Goal: Information Seeking & Learning: Learn about a topic

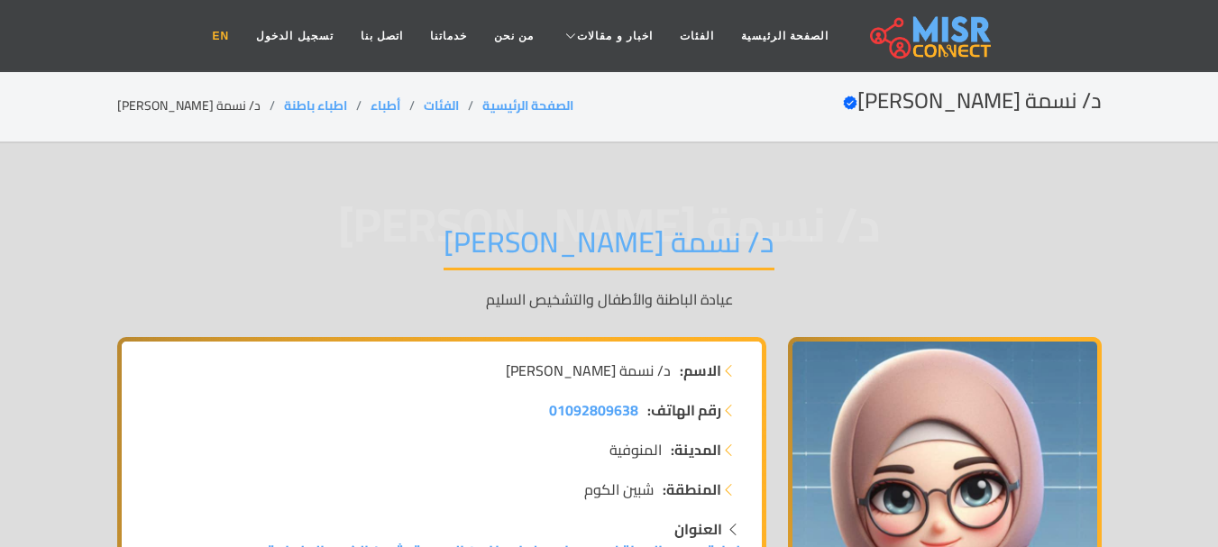
click at [243, 38] on link "EN" at bounding box center [221, 36] width 44 height 34
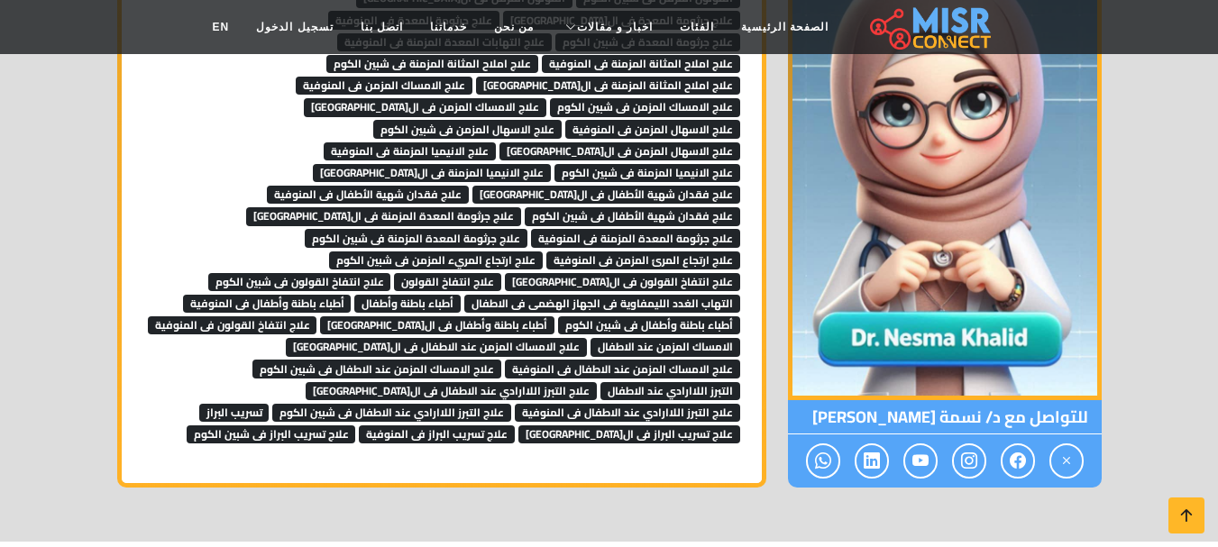
scroll to position [1533, 0]
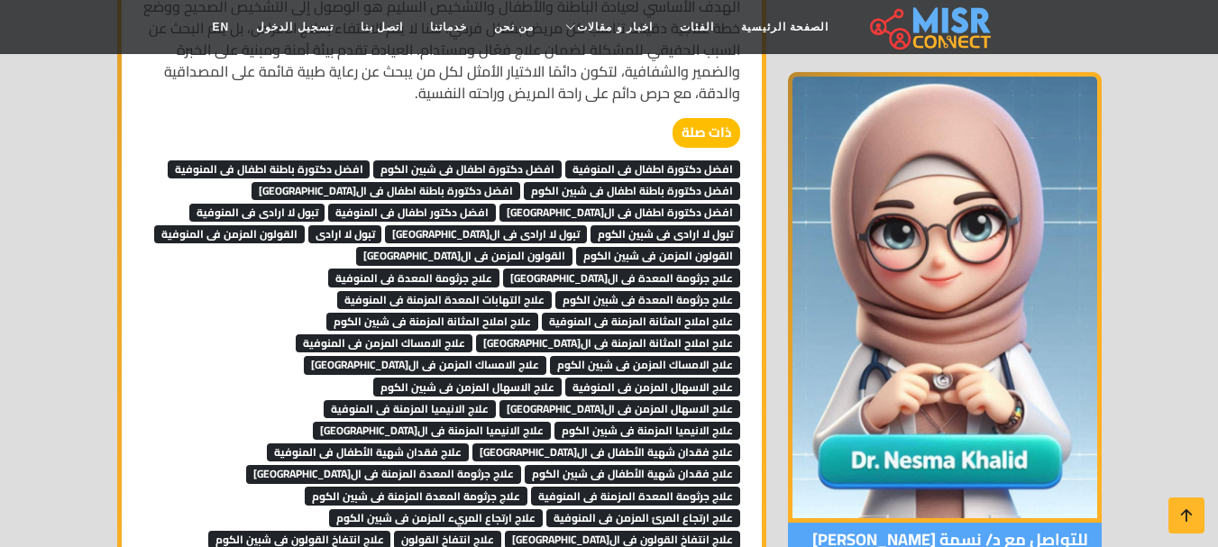
click at [674, 161] on span "افضل دكتورة اطفال فى المنوفية" at bounding box center [652, 170] width 175 height 18
click at [539, 161] on span "افضل دكتورة اطفال فى شبين الكوم" at bounding box center [467, 170] width 188 height 18
drag, startPoint x: 353, startPoint y: 146, endPoint x: 574, endPoint y: 173, distance: 222.6
click at [353, 161] on span "افضل دكتورة باطنة اطفال فى المنوفية" at bounding box center [269, 170] width 203 height 18
click at [699, 182] on span "افضل دكتورة باطنة اطفال فى شبين الكوم" at bounding box center [632, 191] width 216 height 18
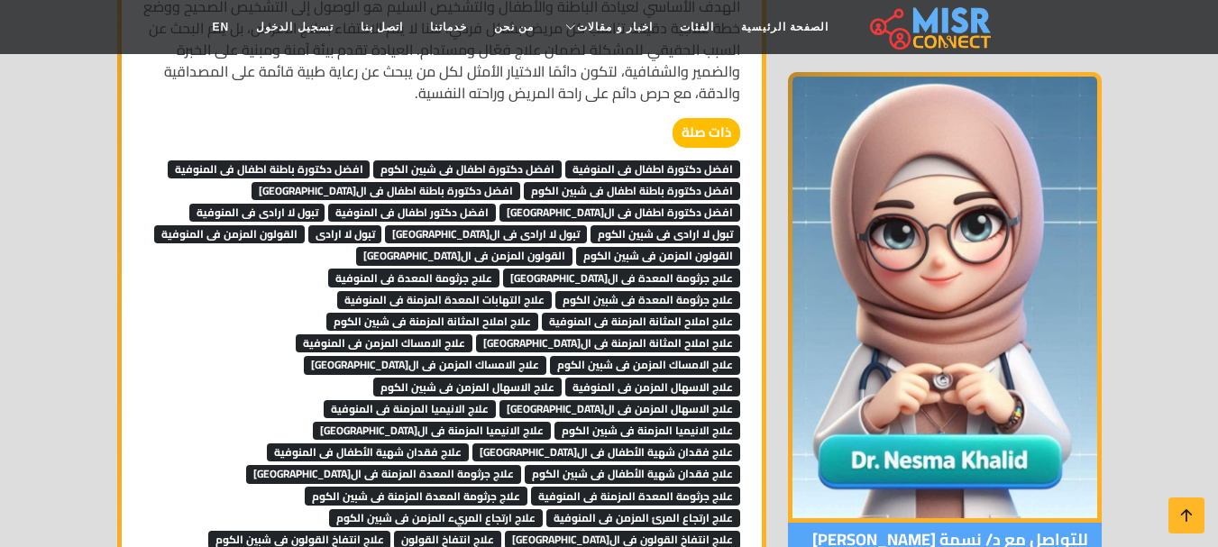
click at [482, 182] on span "افضل دكتورة باطنة اطفال فى ال[GEOGRAPHIC_DATA]" at bounding box center [386, 191] width 269 height 18
click at [500, 204] on span "افضل دكتورة اطفال فى القاهرة" at bounding box center [620, 213] width 241 height 18
click at [385, 225] on span "تبول لا ارادى فى القاهرة" at bounding box center [486, 234] width 202 height 18
click at [591, 225] on span "تبول لا ارادى فى شبين الكوم" at bounding box center [666, 234] width 150 height 18
click at [326, 204] on span "تبول لا ارادى فى المنوفية" at bounding box center [257, 213] width 136 height 18
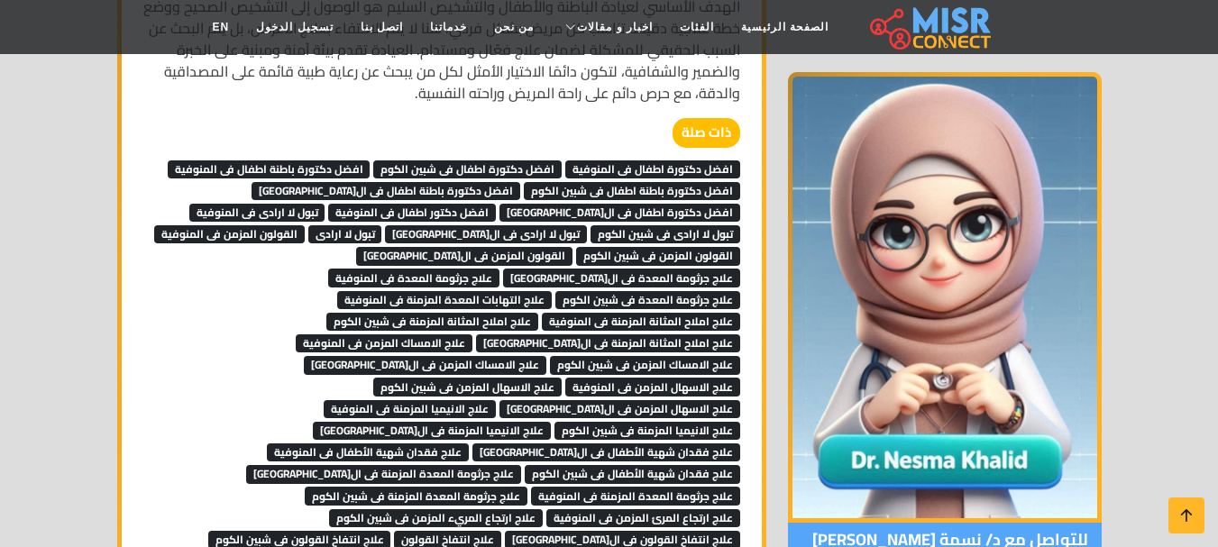
click at [496, 204] on span "افضل دكتور اطفال فى المنوفية" at bounding box center [412, 213] width 168 height 18
click at [382, 225] on span "تبول لا ارادى" at bounding box center [345, 234] width 74 height 18
click at [305, 225] on span "القولون المزمن فى المنوفية" at bounding box center [229, 234] width 151 height 18
click at [576, 247] on span "القولون المزمن فى شبين الكوم" at bounding box center [658, 256] width 164 height 18
click at [356, 247] on span "القولون المزمن فى القاهرة" at bounding box center [464, 256] width 216 height 18
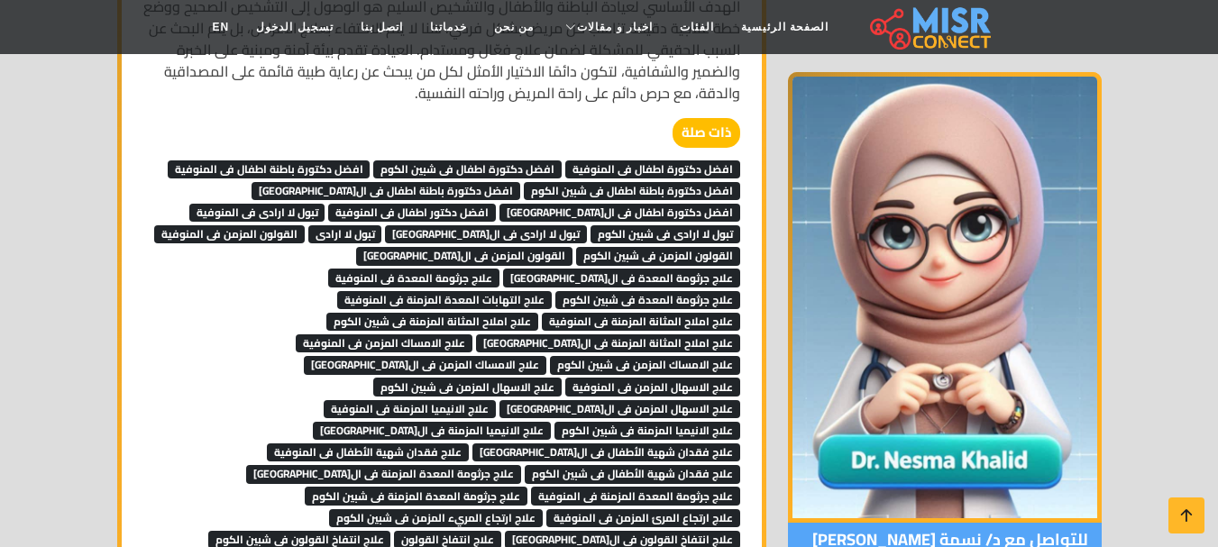
click at [555, 291] on span "علاج جرثومة المعدة فى شبين الكوم" at bounding box center [647, 300] width 185 height 18
click at [445, 269] on span "علاج جرثومة المعدة فى المنوفية" at bounding box center [413, 278] width 171 height 18
click at [645, 269] on span "علاج جرثومة المعدة فى القاهرة" at bounding box center [621, 278] width 237 height 18
click at [552, 291] on span "علاج التهابات المعدة المزمنة فى المنوفية" at bounding box center [444, 300] width 215 height 18
click at [542, 313] on span "علاج املاح المثانة المزمنة فى المنوفية" at bounding box center [641, 322] width 198 height 18
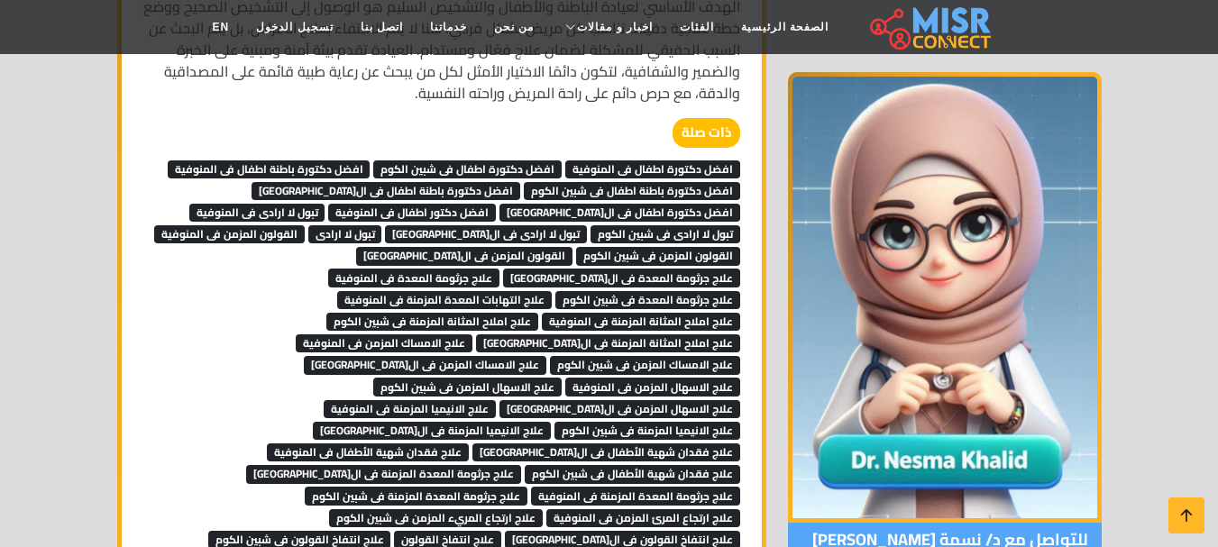
drag, startPoint x: 575, startPoint y: 279, endPoint x: 531, endPoint y: 278, distance: 44.2
click at [538, 313] on span "علاج املاح المثانة المزمنة فى شبين الكوم" at bounding box center [432, 322] width 212 height 18
click at [508, 335] on span "علاج املاح المثانة المزمنة فى القاهرة" at bounding box center [608, 344] width 264 height 18
click at [310, 335] on span "علاج الامساك المزمن فى المنوفية" at bounding box center [384, 344] width 177 height 18
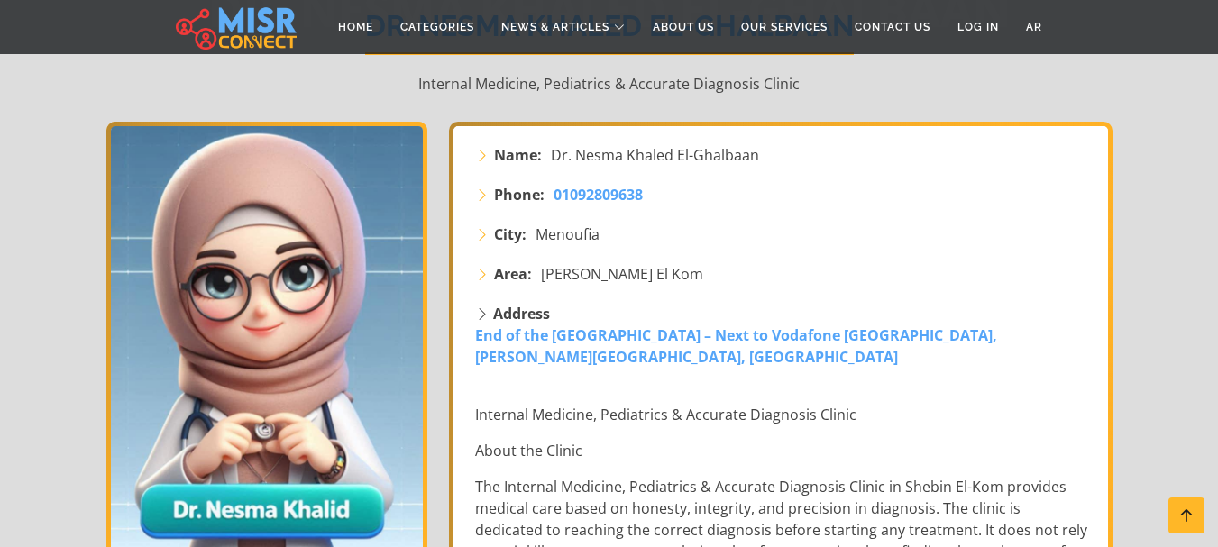
scroll to position [180, 0]
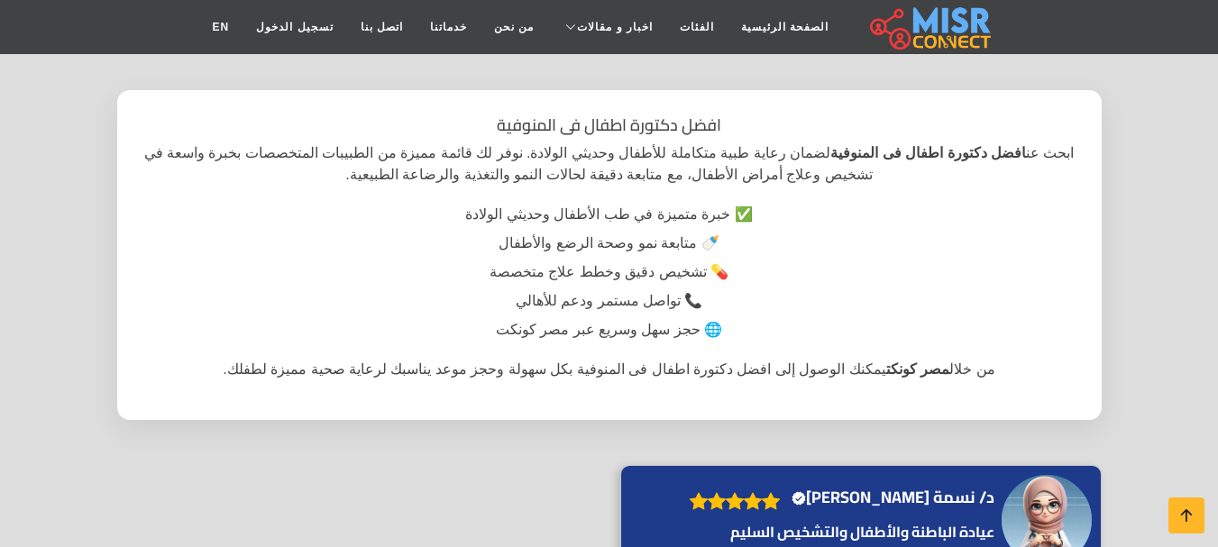
scroll to position [90, 0]
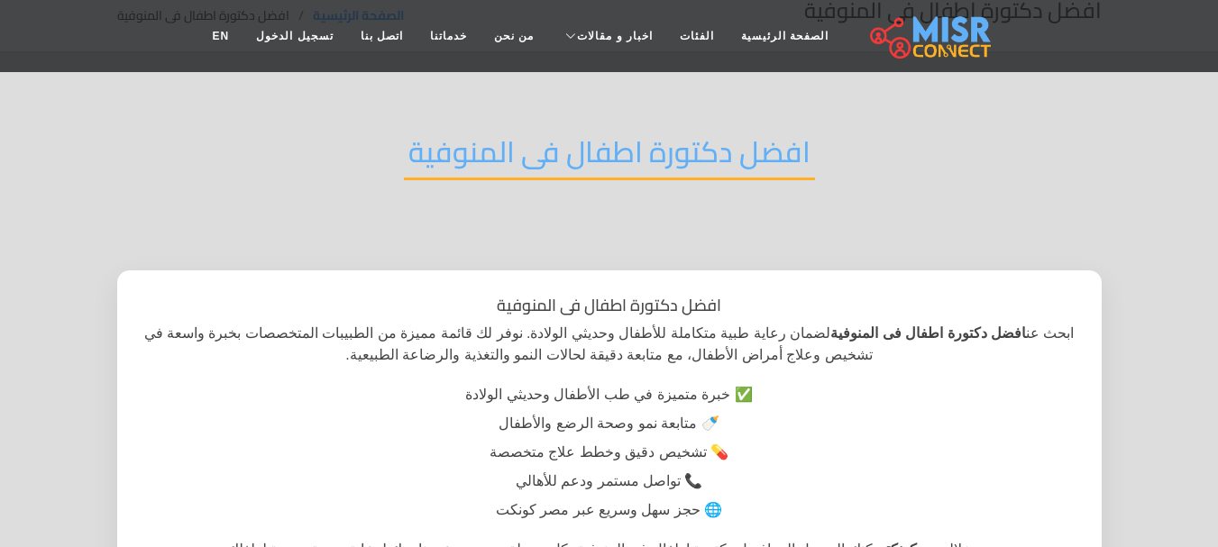
click at [587, 311] on h1 "افضل دكتورة اطفال فى المنوفية" at bounding box center [609, 306] width 934 height 20
click at [587, 310] on h1 "افضل دكتورة اطفال فى المنوفية" at bounding box center [609, 306] width 934 height 20
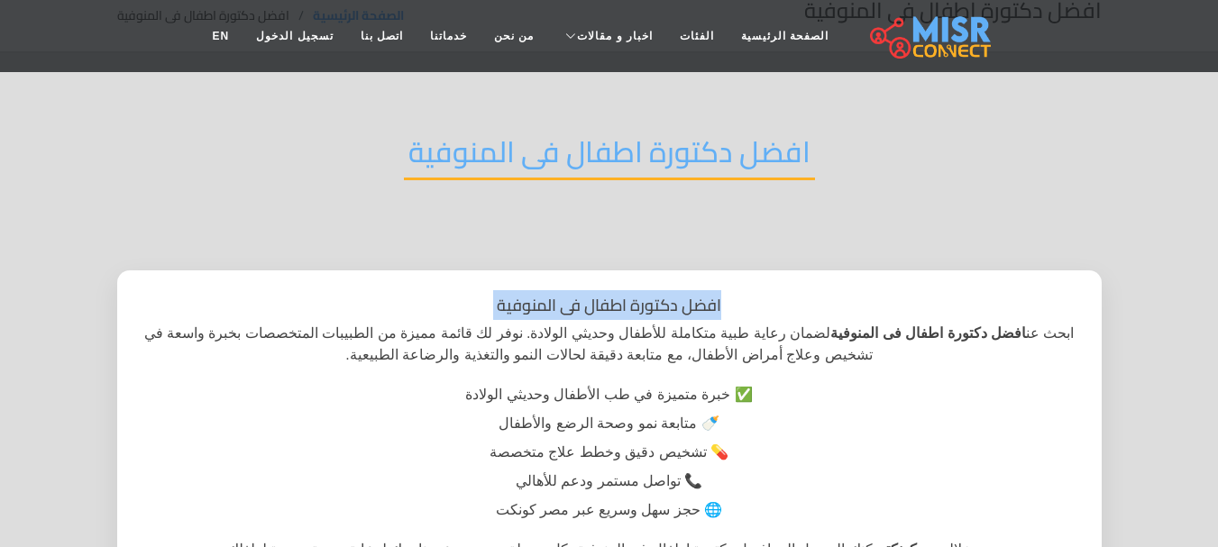
click at [587, 310] on h1 "افضل دكتورة اطفال فى المنوفية" at bounding box center [609, 306] width 934 height 20
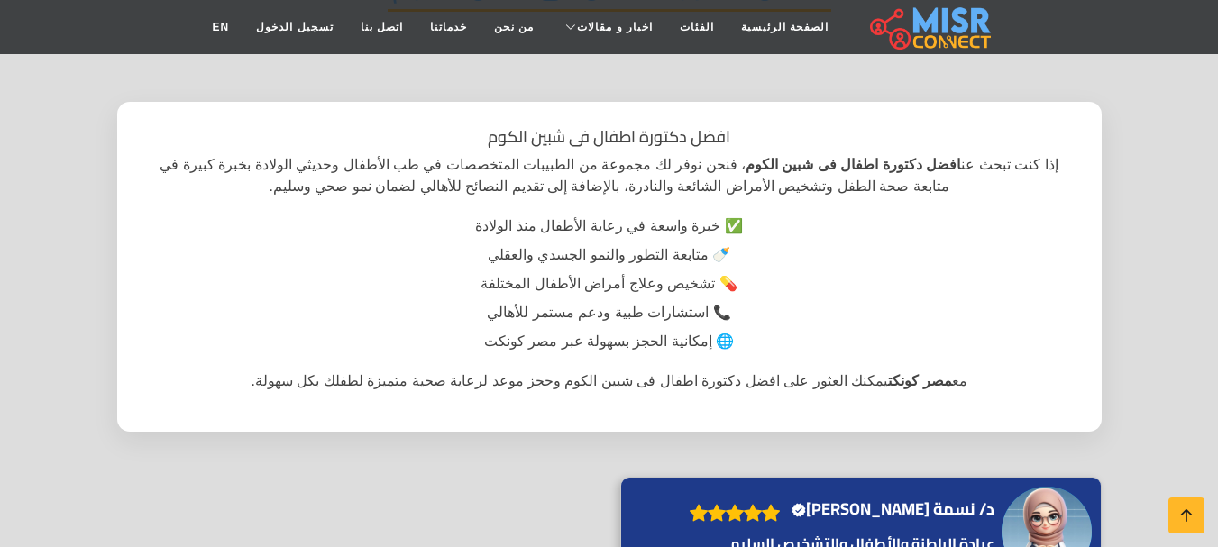
scroll to position [90, 0]
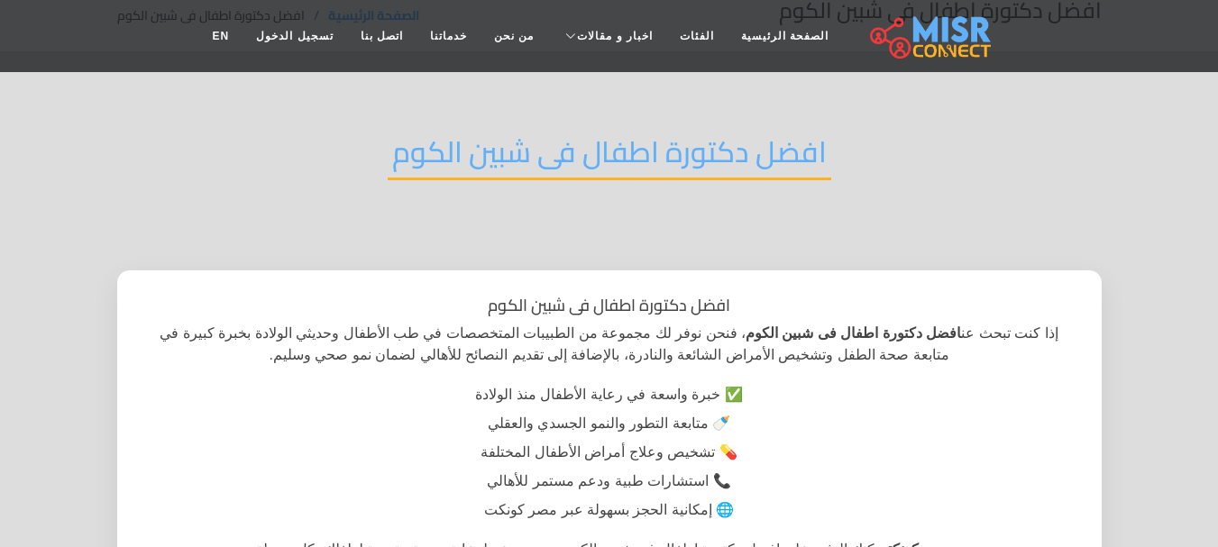
click at [699, 161] on h2 "افضل دكتورة اطفال فى شبين الكوم" at bounding box center [610, 157] width 444 height 46
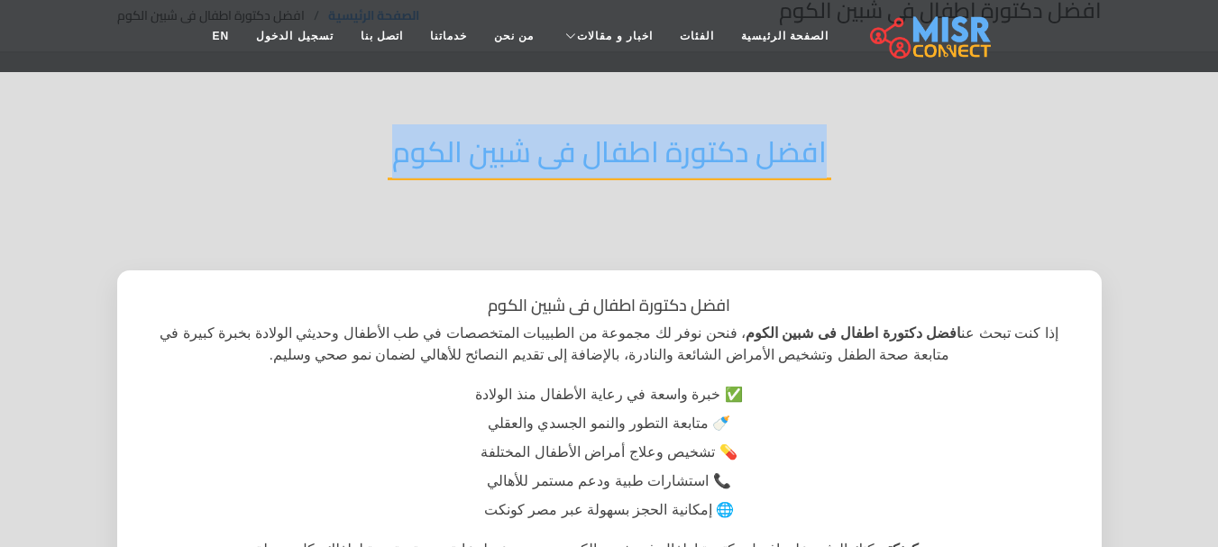
click at [699, 161] on h2 "افضل دكتورة اطفال فى شبين الكوم" at bounding box center [610, 157] width 444 height 46
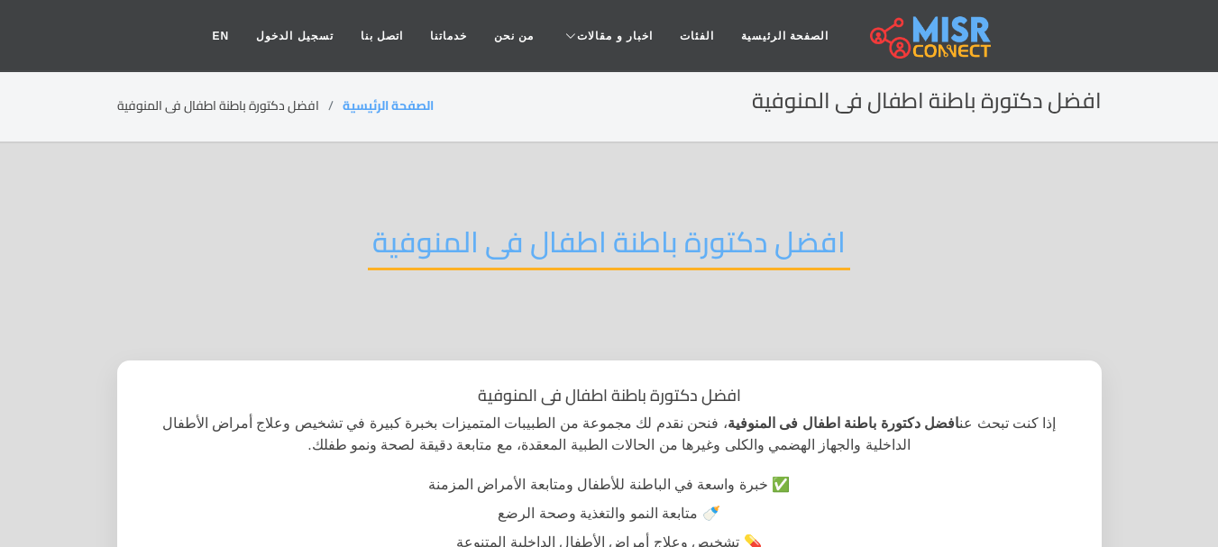
click at [721, 264] on h2 "افضل دكتورة باطنة اطفال فى المنوفية" at bounding box center [609, 248] width 482 height 46
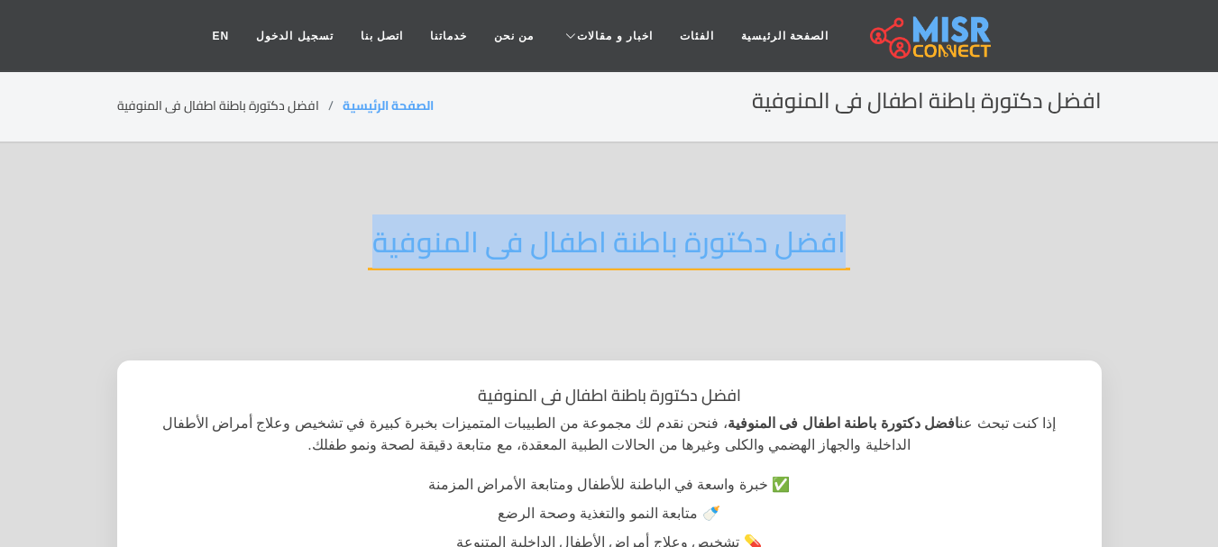
click at [721, 264] on h2 "افضل دكتورة باطنة اطفال فى المنوفية" at bounding box center [609, 248] width 482 height 46
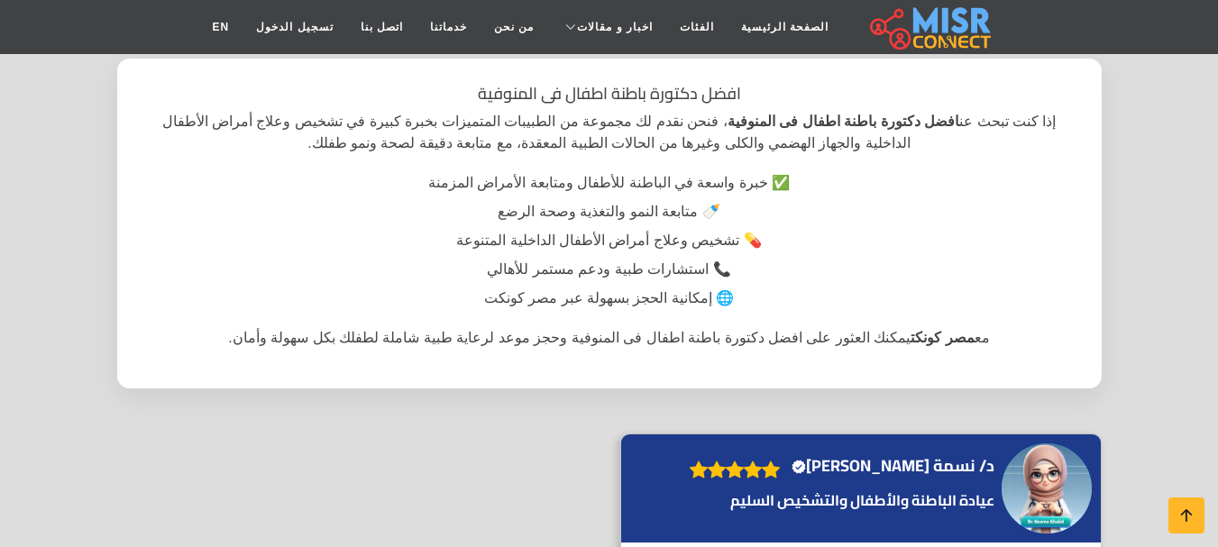
scroll to position [271, 0]
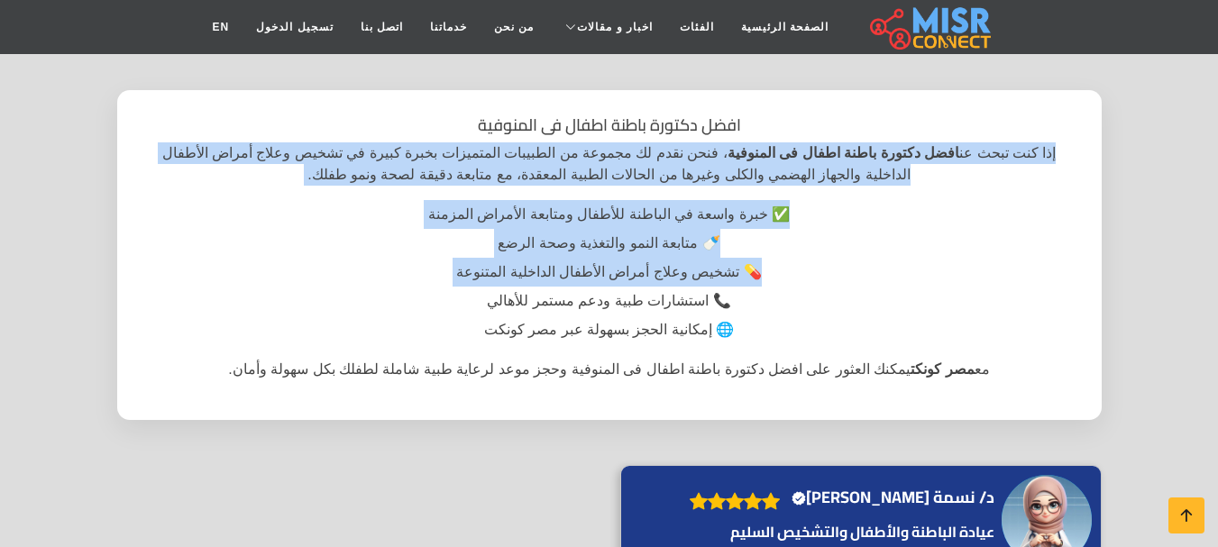
drag, startPoint x: 994, startPoint y: 167, endPoint x: 717, endPoint y: 297, distance: 305.8
click at [717, 297] on div "افضل دكتورة باطنة اطفال فى المنوفية إذا كنت تبحث عن افضل دكتورة باطنة اطفال فى …" at bounding box center [609, 255] width 985 height 330
click at [834, 151] on strong "افضل دكتورة باطنة اطفال فى المنوفية" at bounding box center [844, 152] width 232 height 15
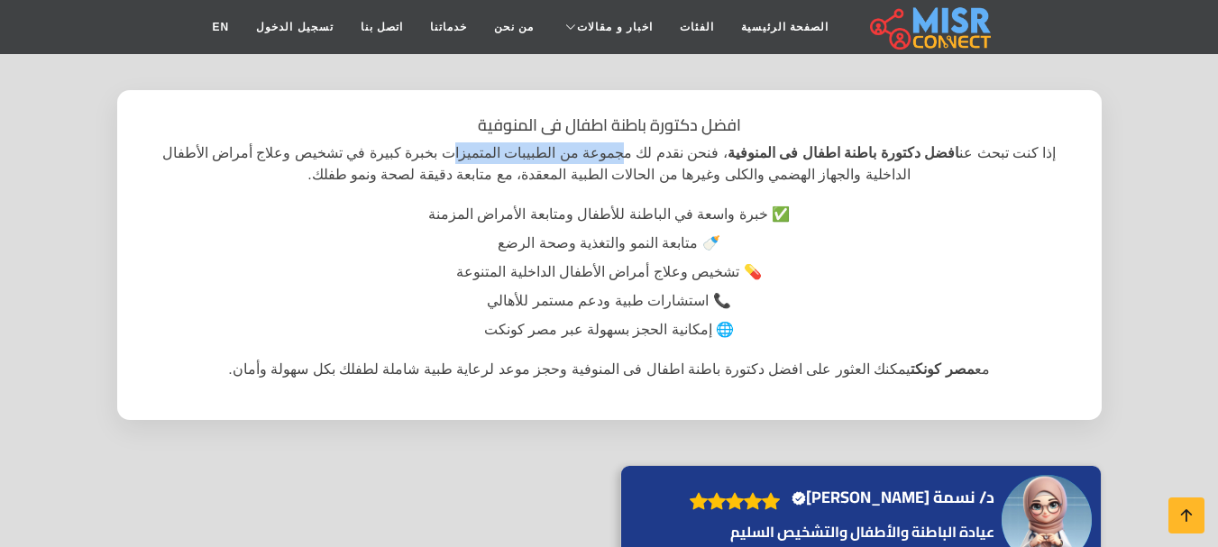
drag, startPoint x: 700, startPoint y: 161, endPoint x: 595, endPoint y: 163, distance: 104.6
click at [595, 163] on p "إذا كنت تبحث عن افضل دكتورة باطنة اطفال فى المنوفية ، فنحن نقدم لك مجموعة من ال…" at bounding box center [609, 163] width 934 height 43
click at [706, 144] on p "إذا كنت تبحث عن افضل دكتورة باطنة اطفال فى المنوفية ، فنحن نقدم لك مجموعة من ال…" at bounding box center [609, 163] width 934 height 43
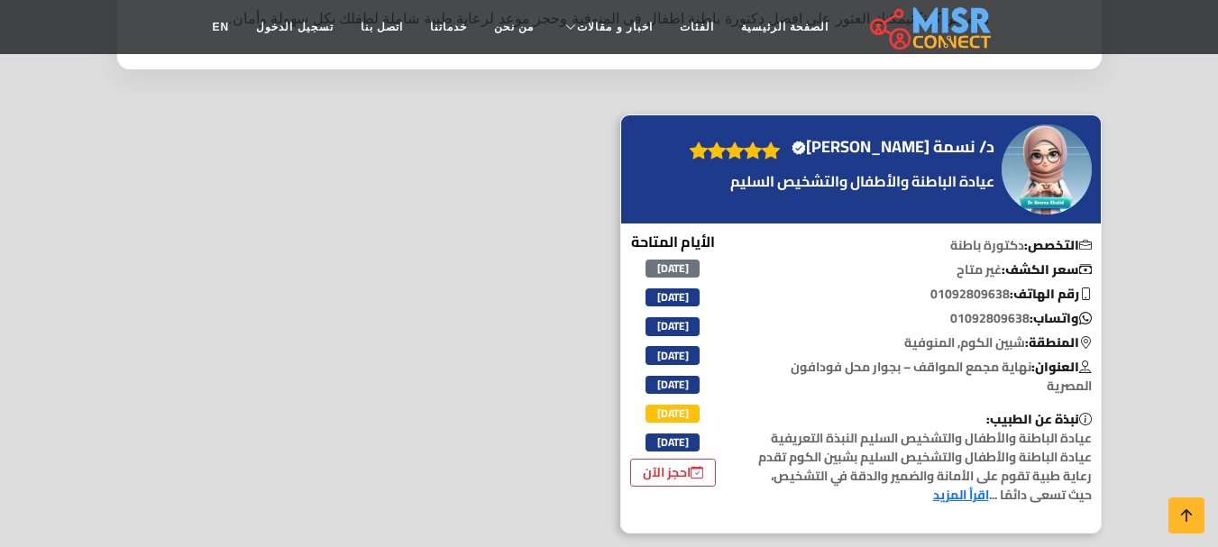
scroll to position [631, 0]
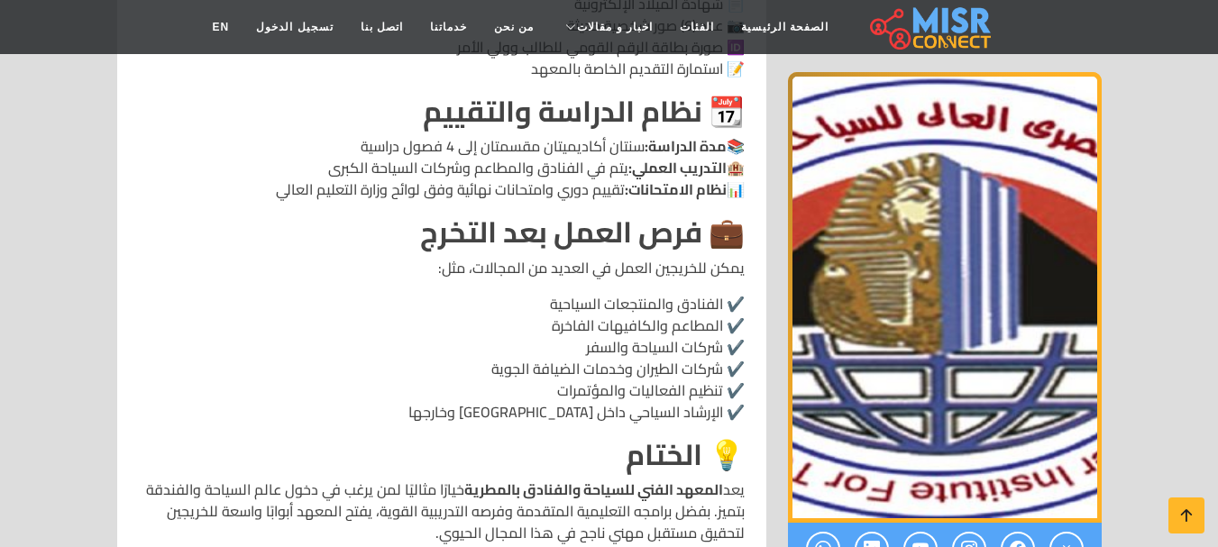
scroll to position [2254, 0]
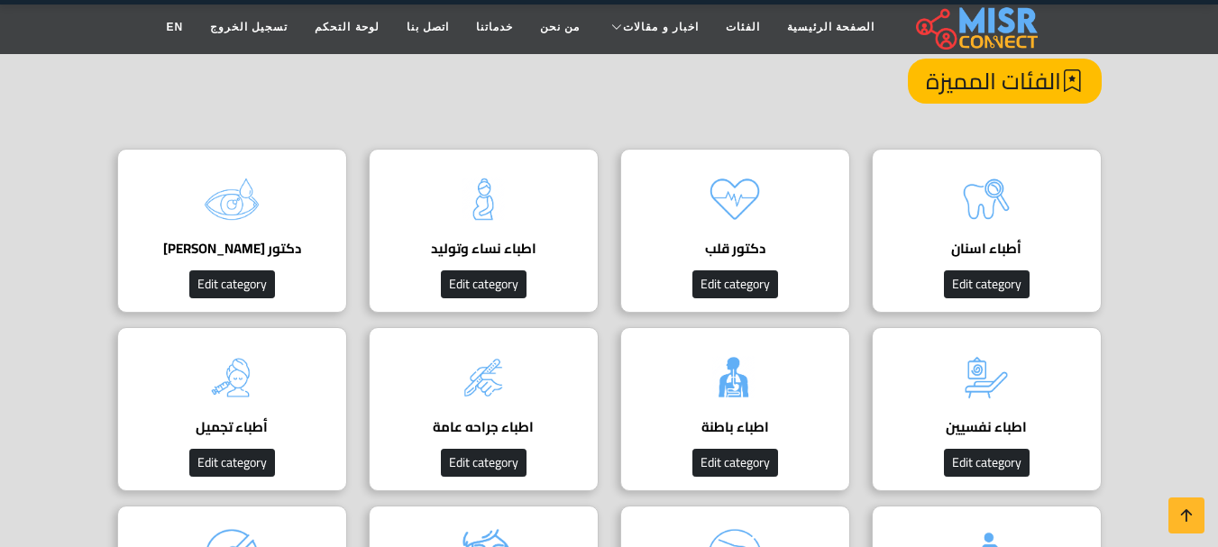
scroll to position [180, 0]
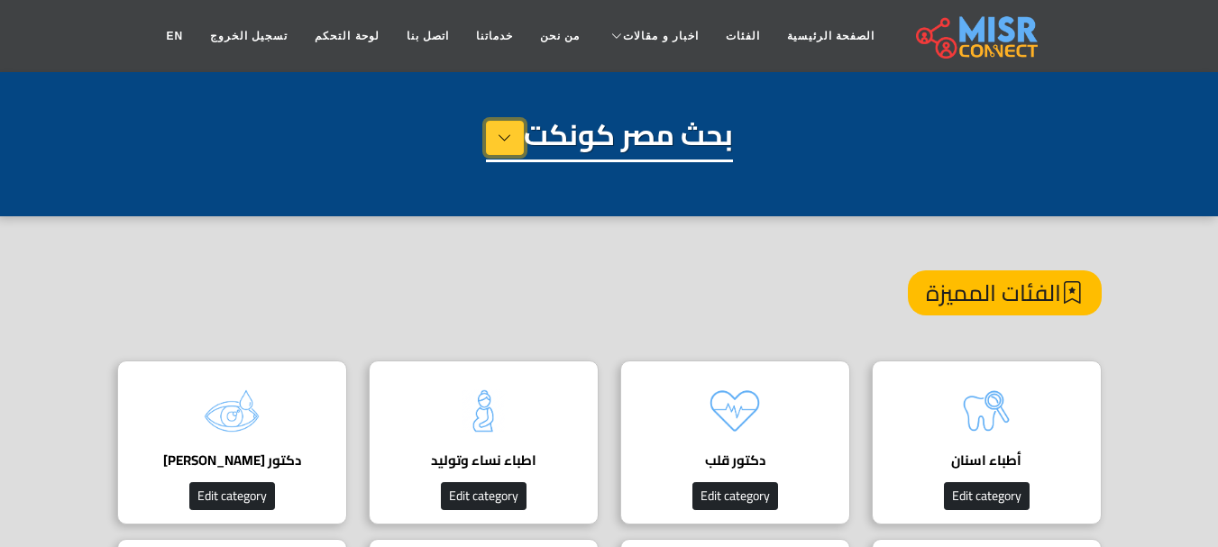
click at [499, 142] on icon at bounding box center [505, 137] width 14 height 27
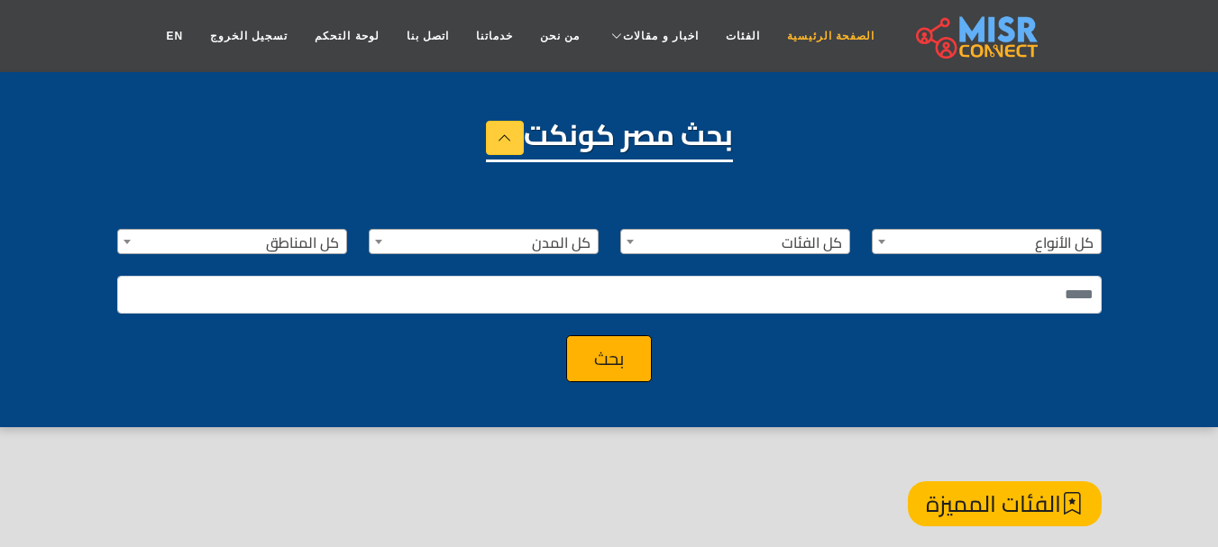
click at [811, 43] on link "الصفحة الرئيسية" at bounding box center [831, 36] width 115 height 34
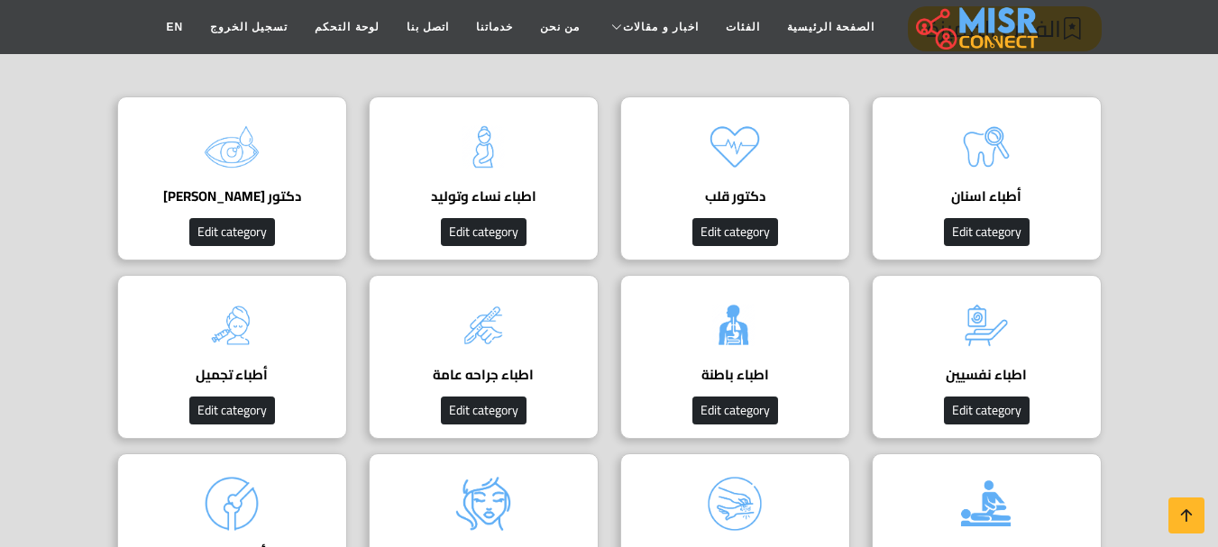
scroll to position [271, 0]
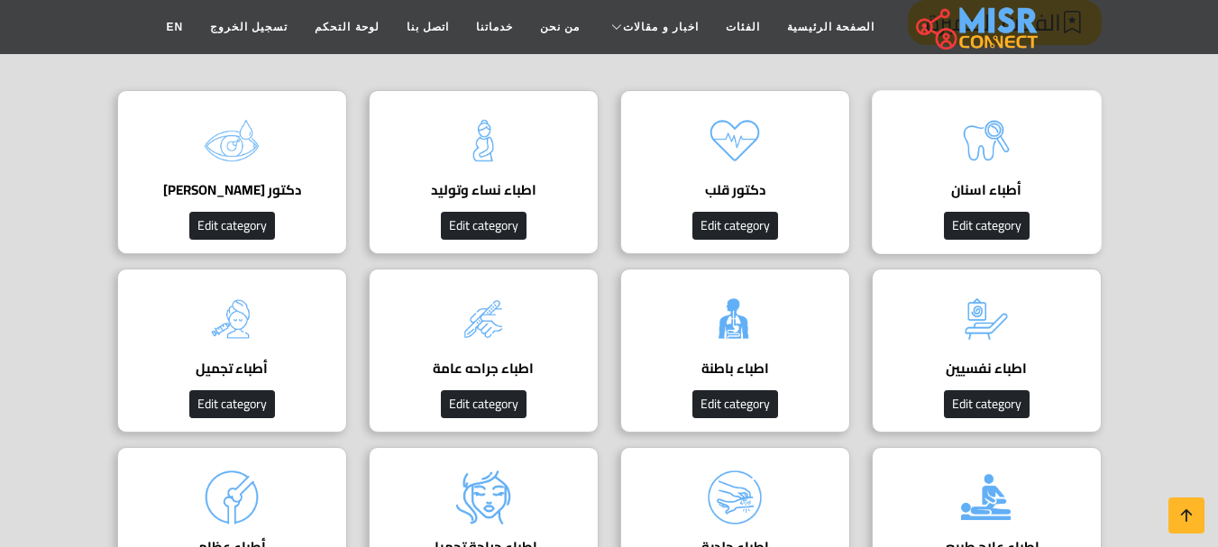
click at [958, 133] on img at bounding box center [986, 141] width 72 height 72
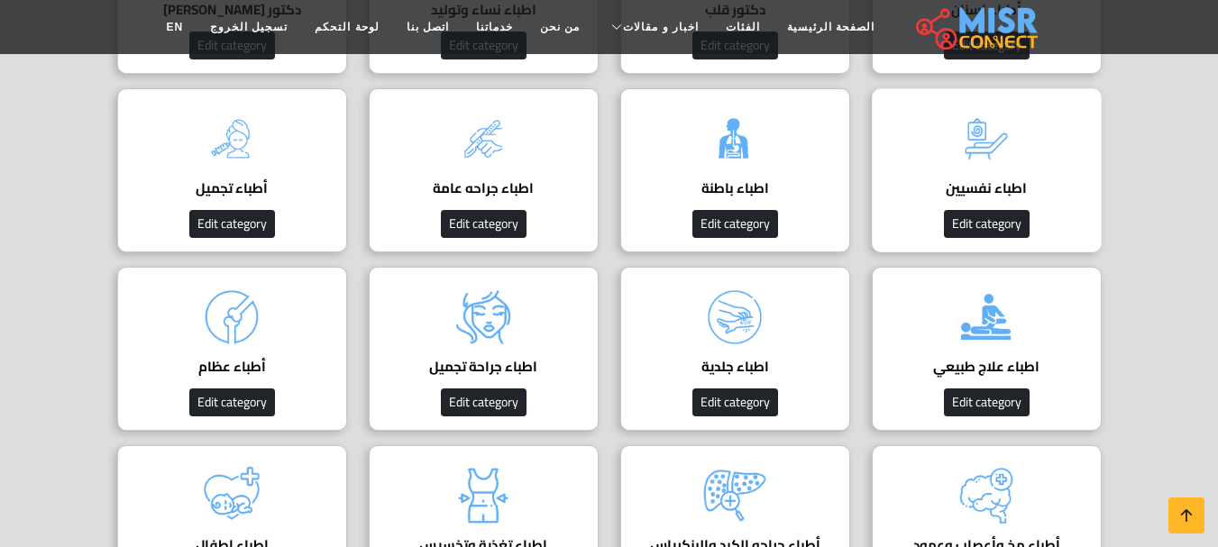
scroll to position [90, 0]
